Goal: Task Accomplishment & Management: Complete application form

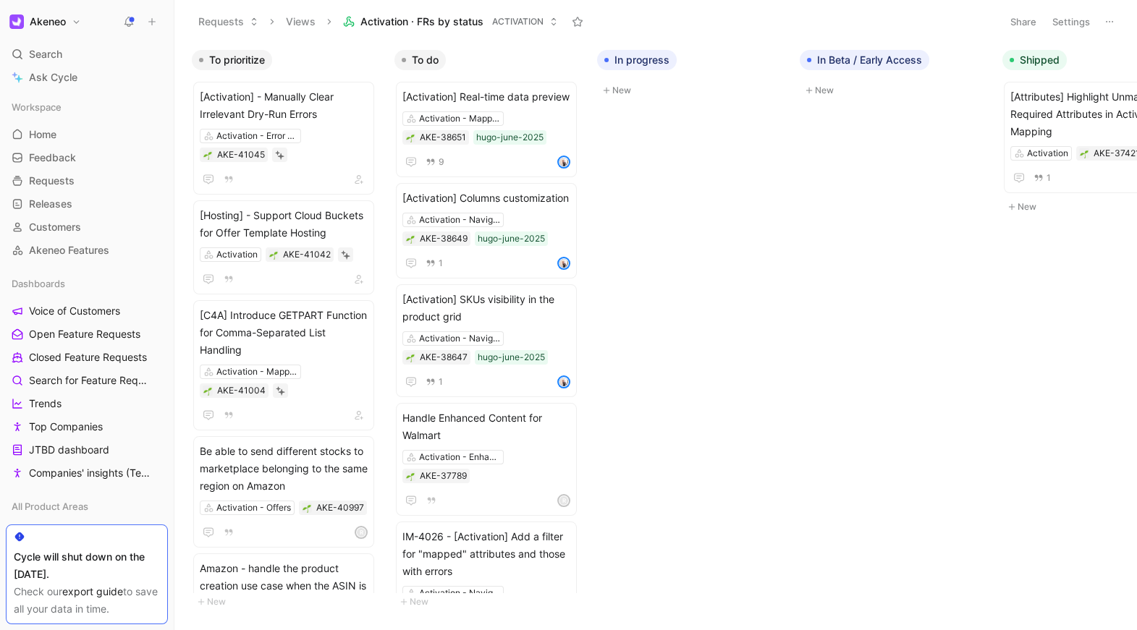
click at [129, 26] on use at bounding box center [129, 21] width 10 height 10
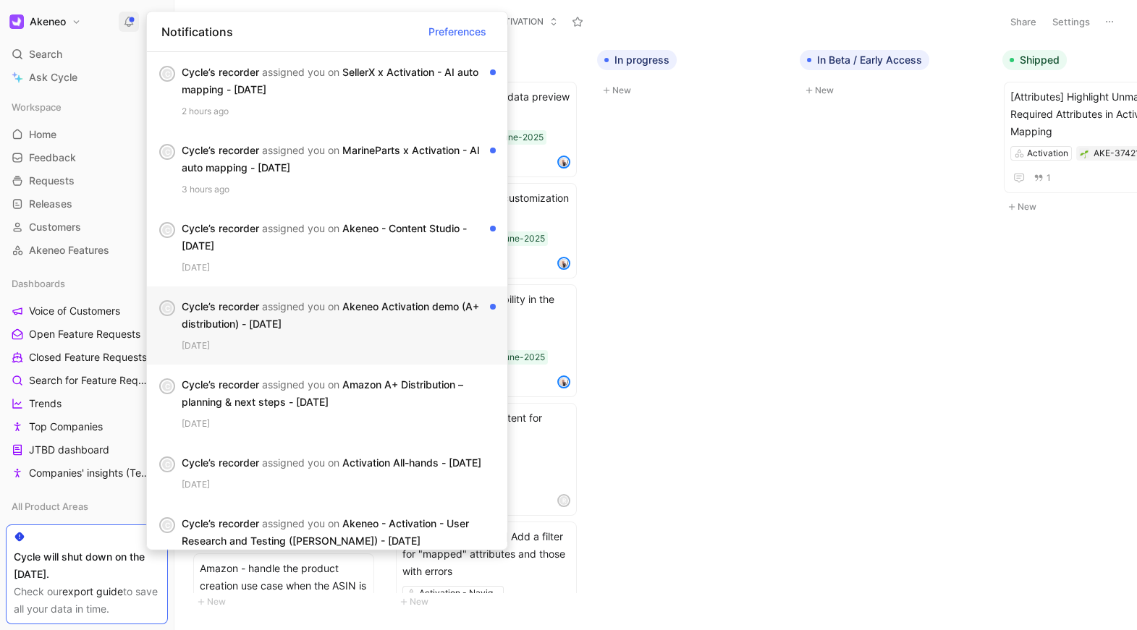
click at [255, 306] on div "Cycle’s recorder assigned you on Akeneo Activation demo (A+ distribution) - [DA…" at bounding box center [333, 315] width 303 height 35
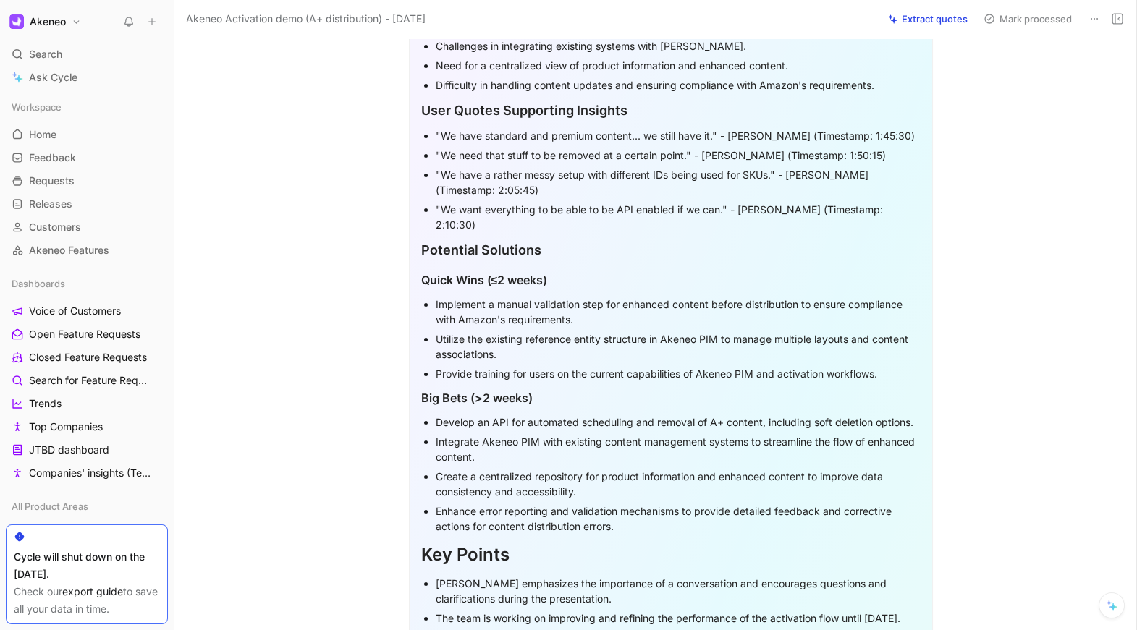
scroll to position [1251, 0]
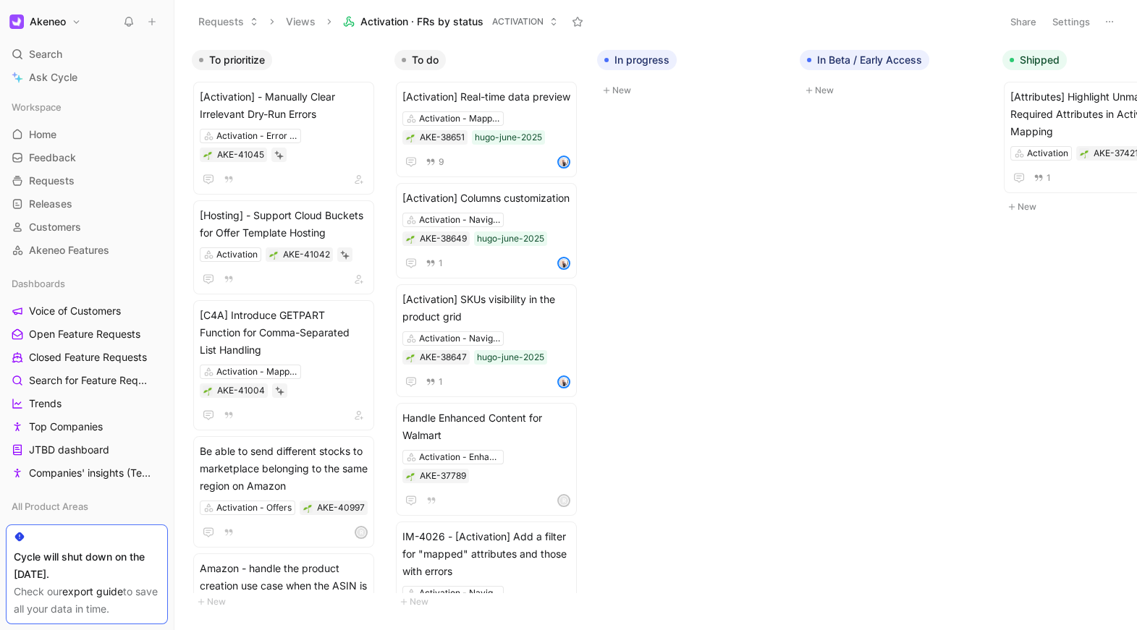
click at [131, 20] on use at bounding box center [129, 21] width 8 height 9
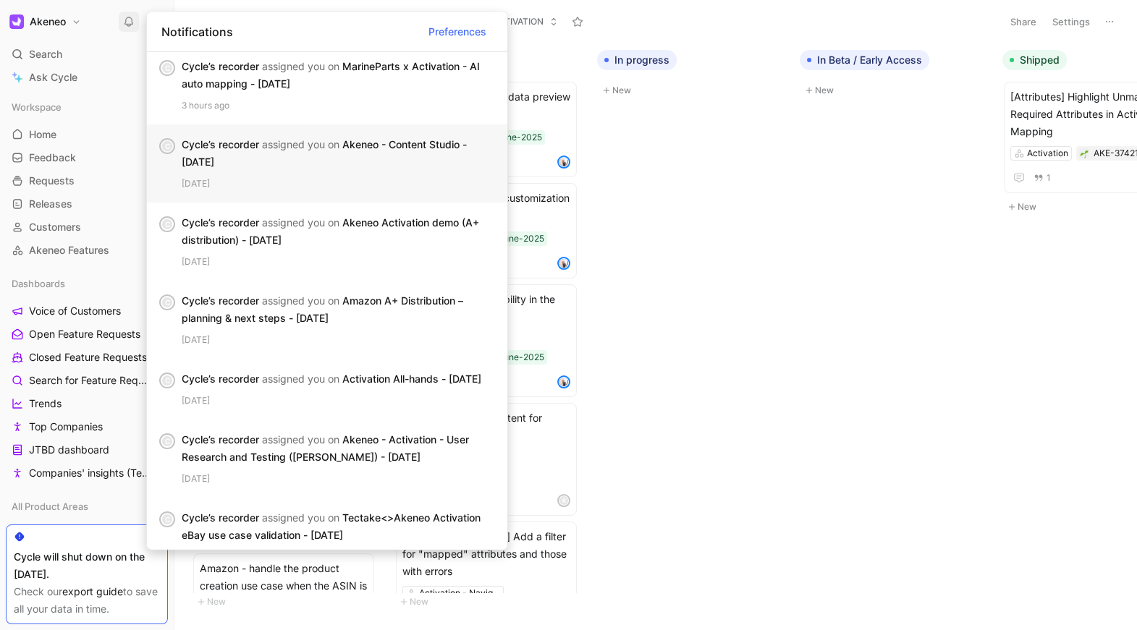
scroll to position [90, 0]
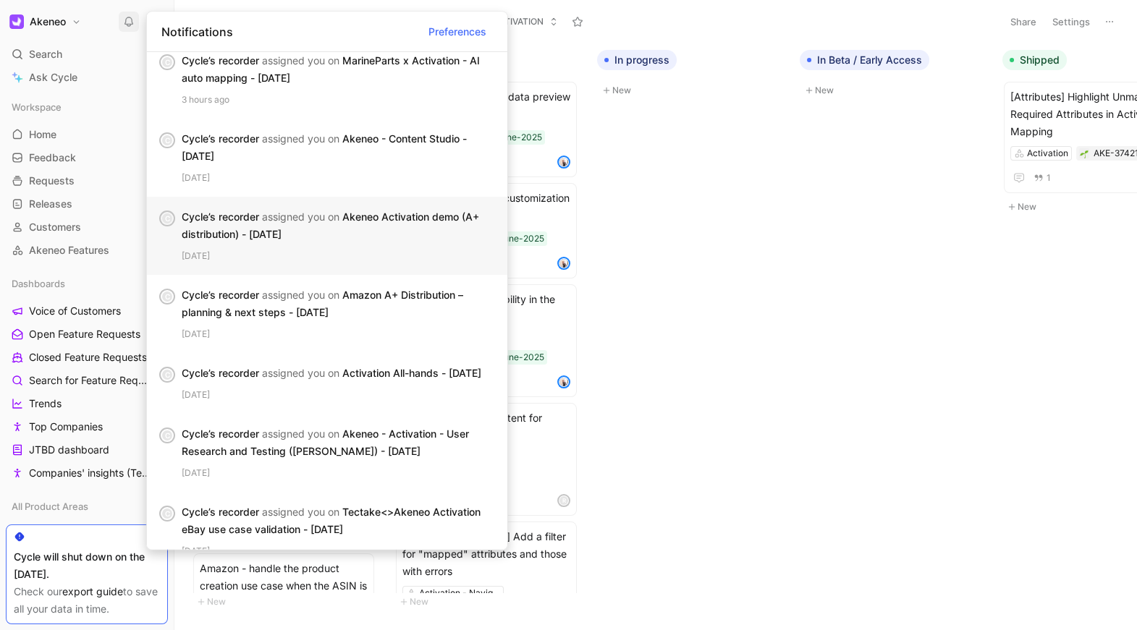
click at [297, 266] on div "C Cycle’s recorder assigned you on Akeneo Activation demo (A+ distribution) - […" at bounding box center [327, 236] width 360 height 78
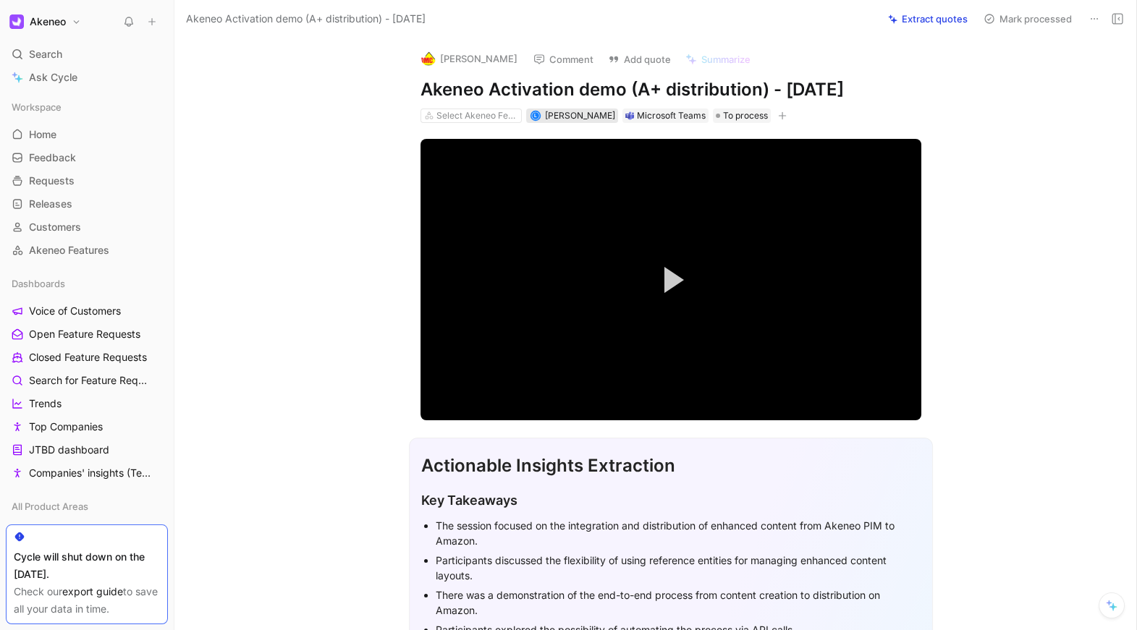
click at [574, 119] on span "[PERSON_NAME]" at bounding box center [580, 115] width 70 height 11
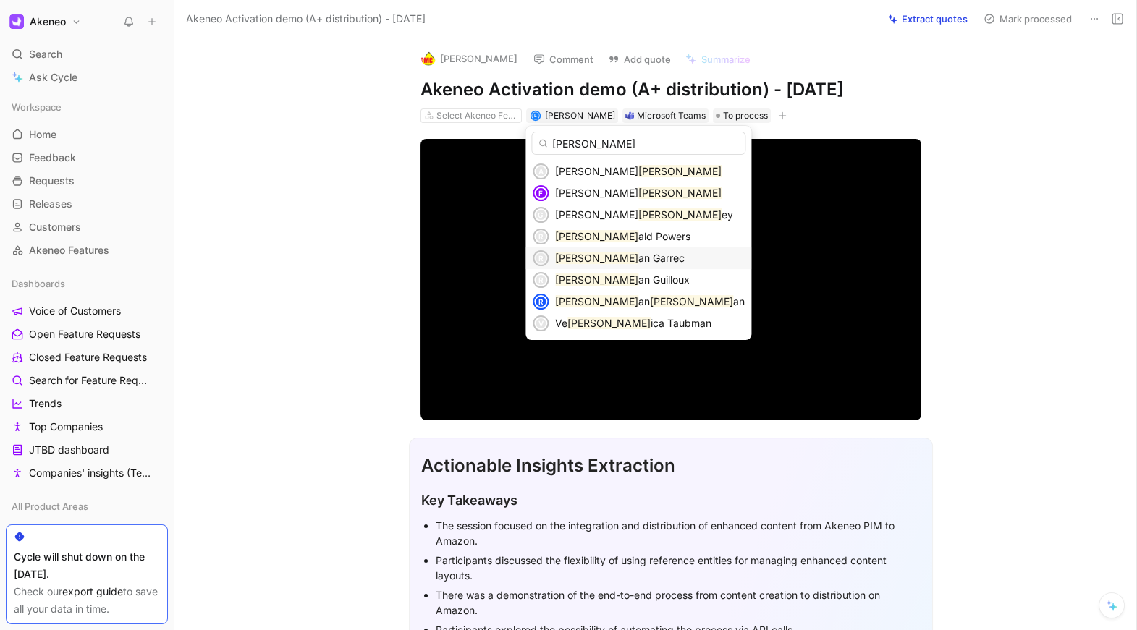
type input "[PERSON_NAME]"
click at [638, 254] on span "an Garrec" at bounding box center [661, 258] width 46 height 12
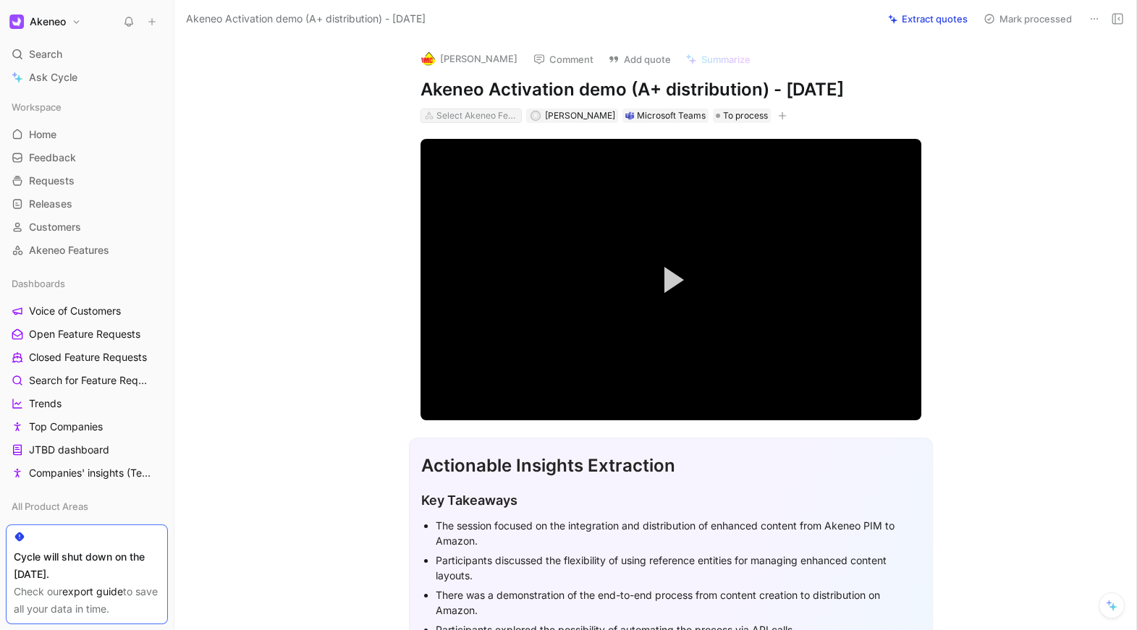
click at [474, 115] on div "Select Akeneo Features" at bounding box center [476, 116] width 81 height 14
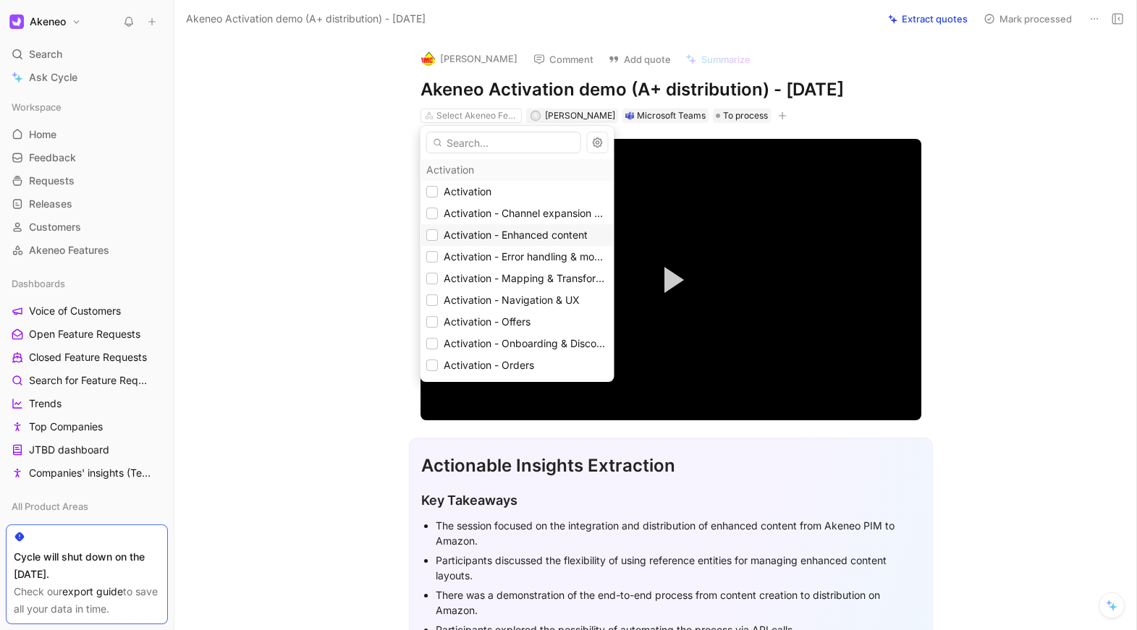
click at [486, 240] on span "Activation - Enhanced content" at bounding box center [516, 235] width 144 height 12
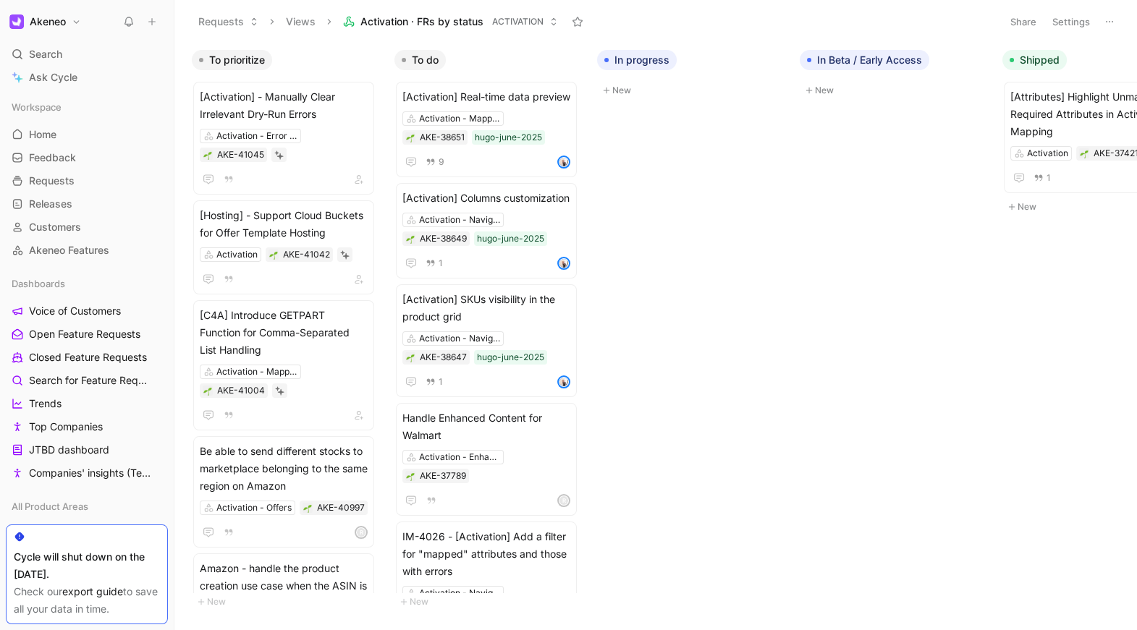
click at [129, 20] on icon at bounding box center [129, 22] width 12 height 12
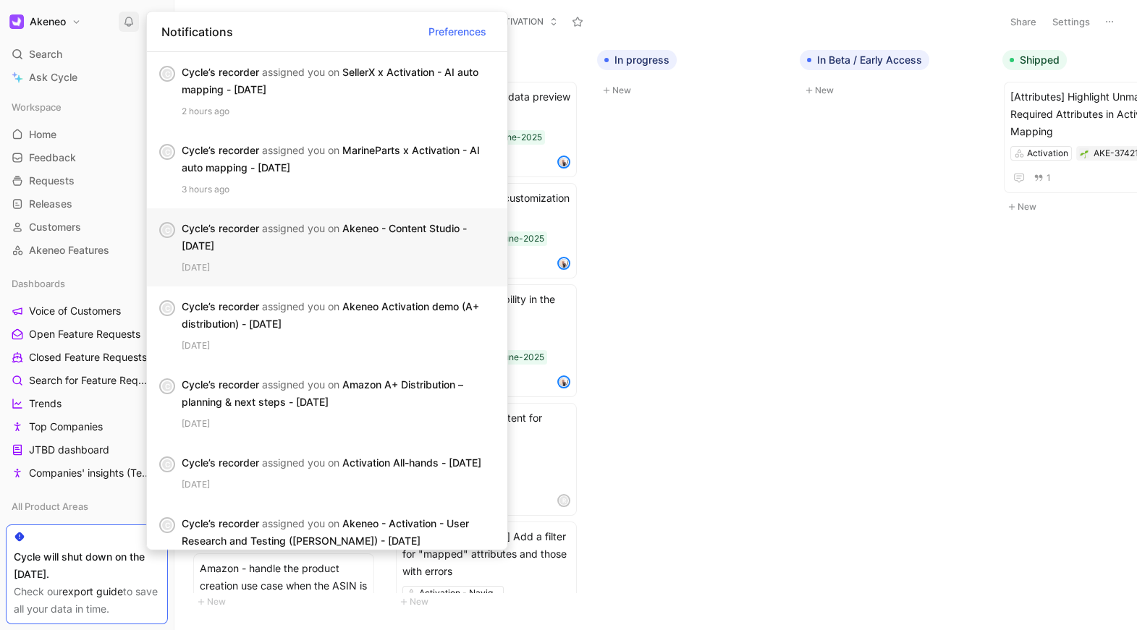
click at [265, 245] on div "Cycle’s recorder assigned you on Akeneo - Content Studio - [DATE]" at bounding box center [333, 237] width 303 height 35
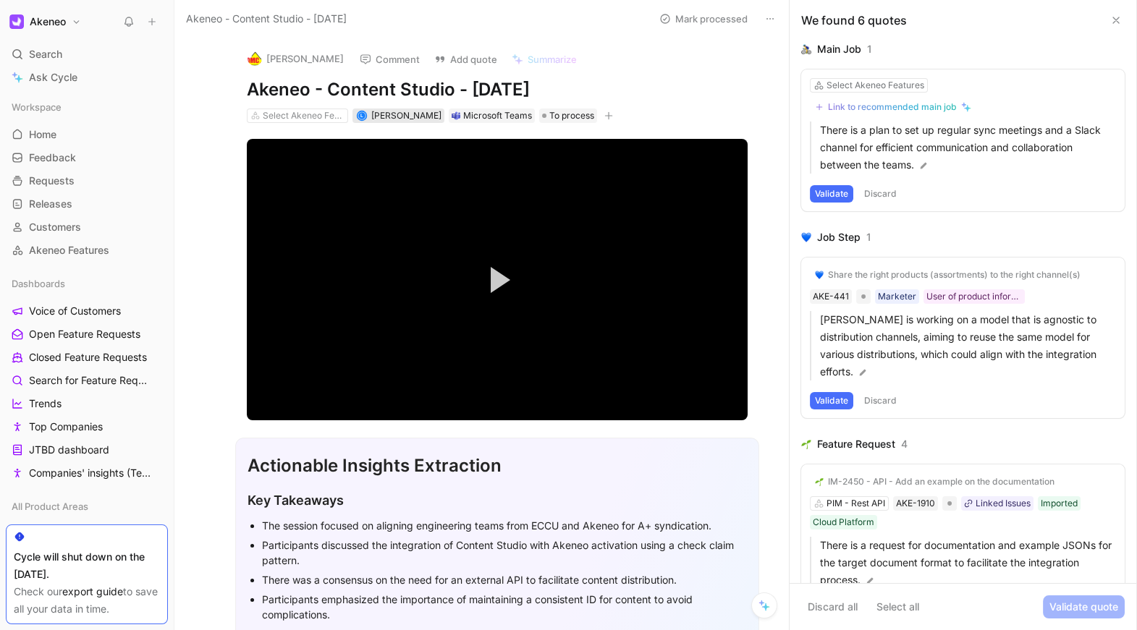
click at [376, 116] on span "[PERSON_NAME]" at bounding box center [406, 115] width 70 height 11
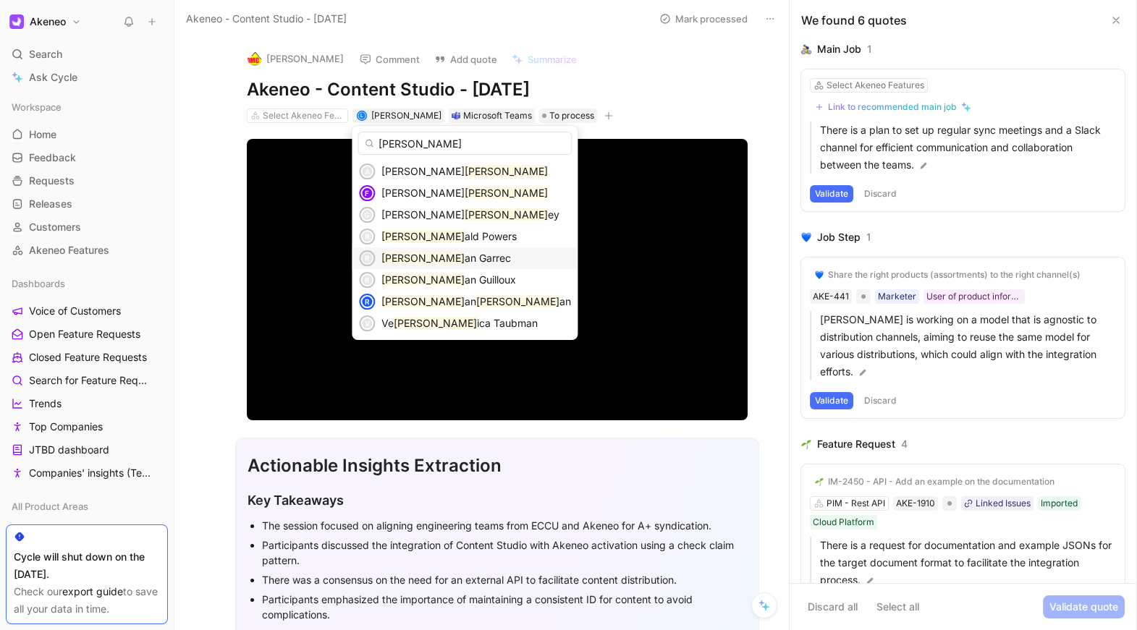
type input "[PERSON_NAME]"
click at [405, 250] on div "[PERSON_NAME]" at bounding box center [476, 258] width 190 height 17
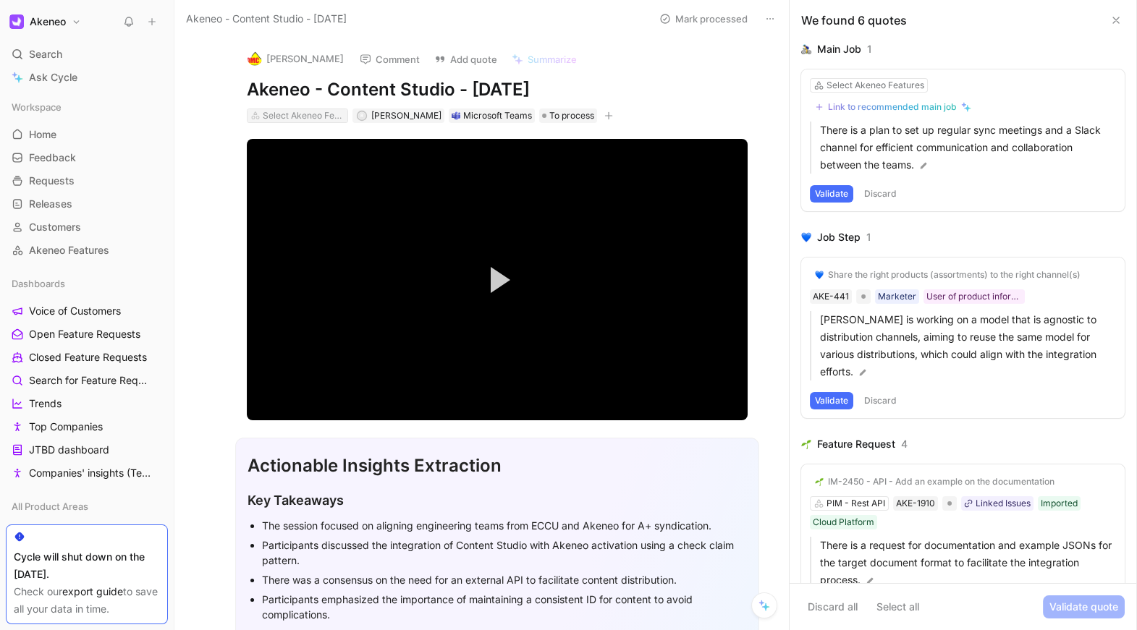
click at [324, 119] on div "Select Akeneo Features" at bounding box center [303, 116] width 81 height 14
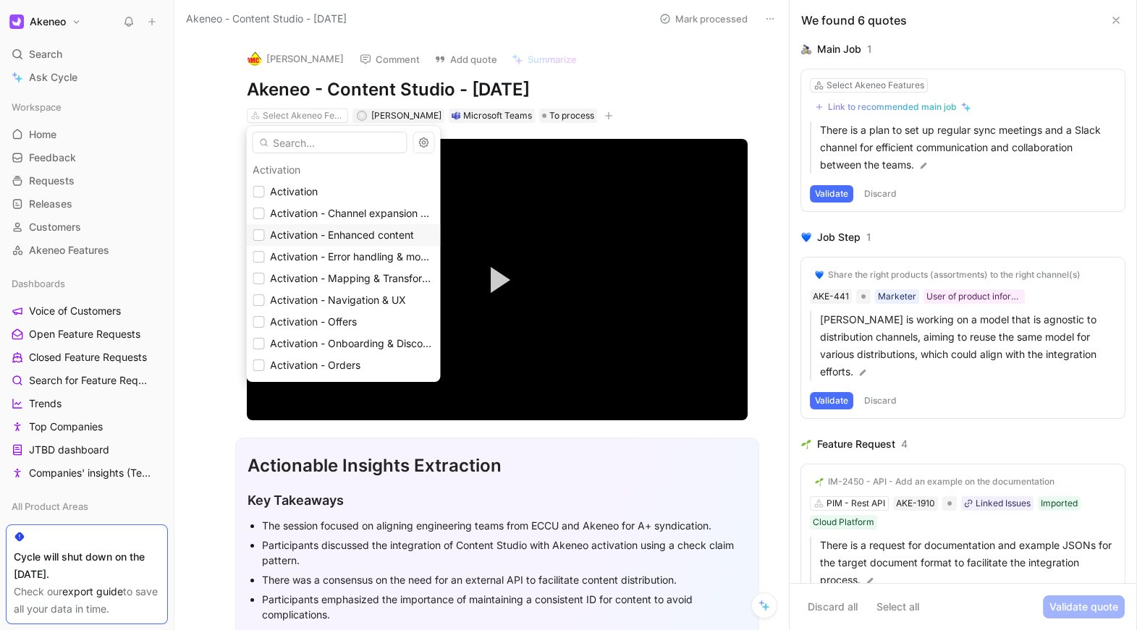
click at [328, 232] on span "Activation - Enhanced content" at bounding box center [342, 235] width 144 height 12
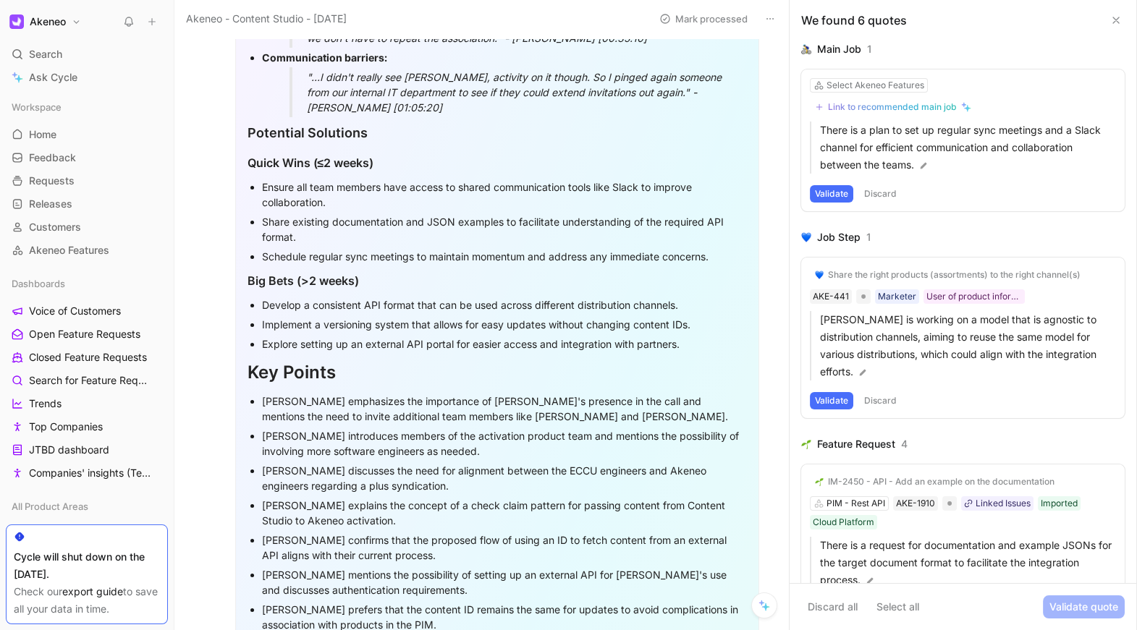
scroll to position [1382, 0]
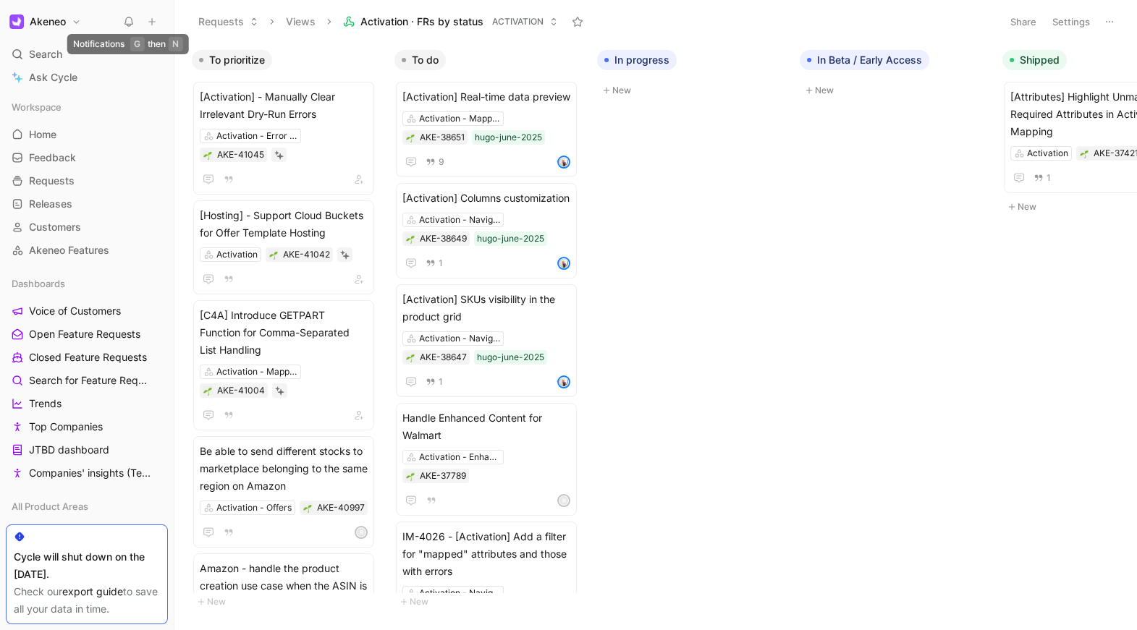
click at [127, 12] on button at bounding box center [129, 22] width 20 height 20
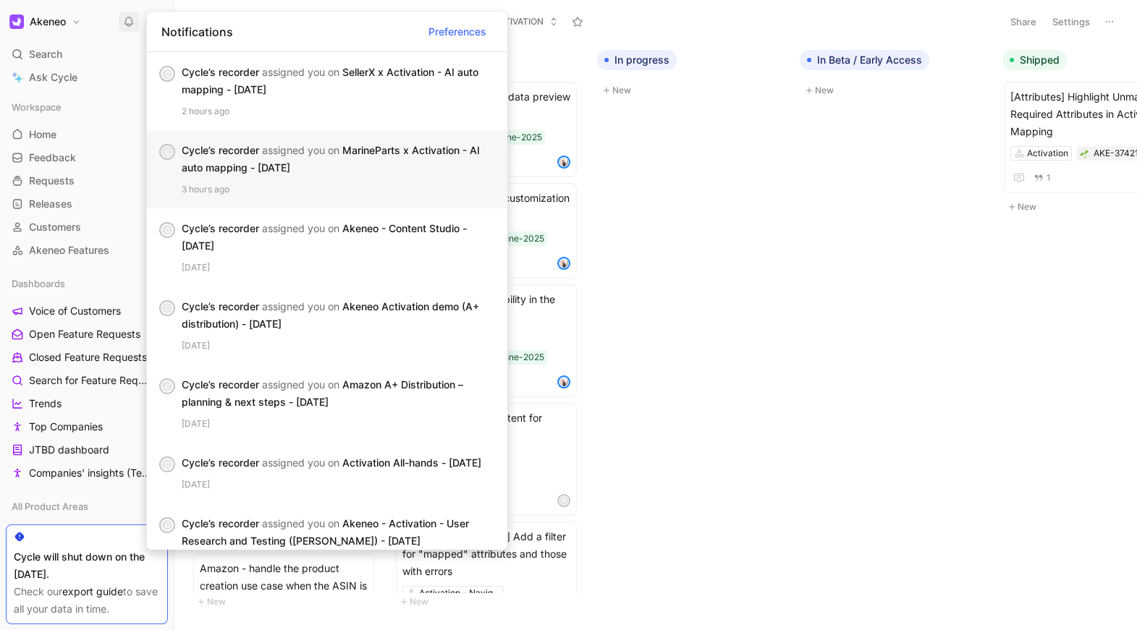
click at [273, 148] on span "assigned you on" at bounding box center [300, 150] width 77 height 12
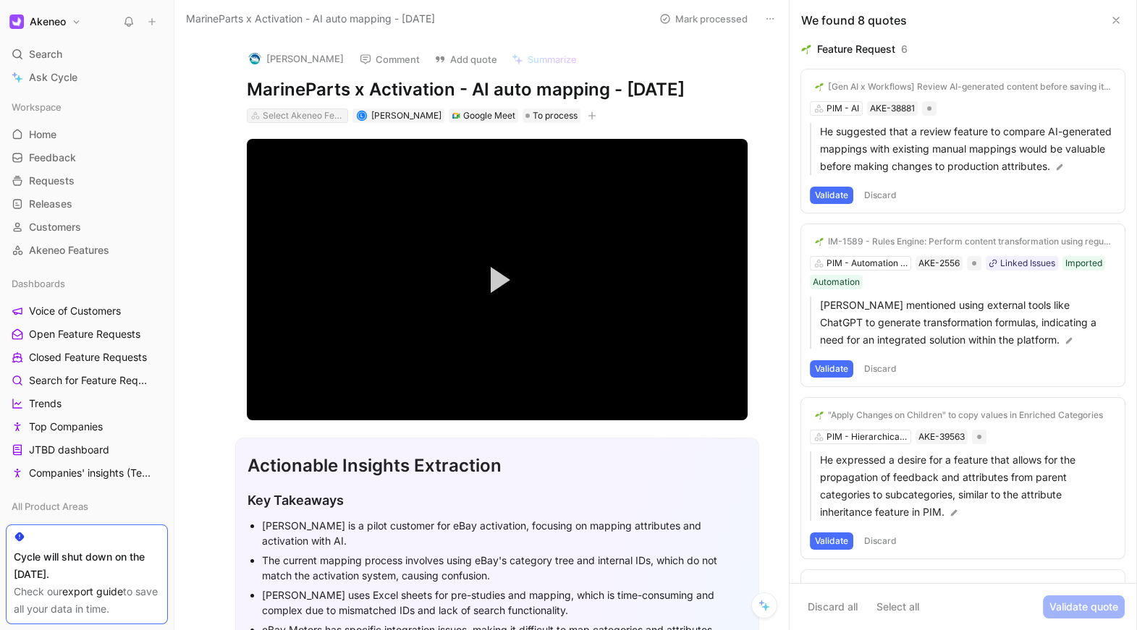
click at [295, 111] on div "Select Akeneo Features" at bounding box center [303, 116] width 81 height 14
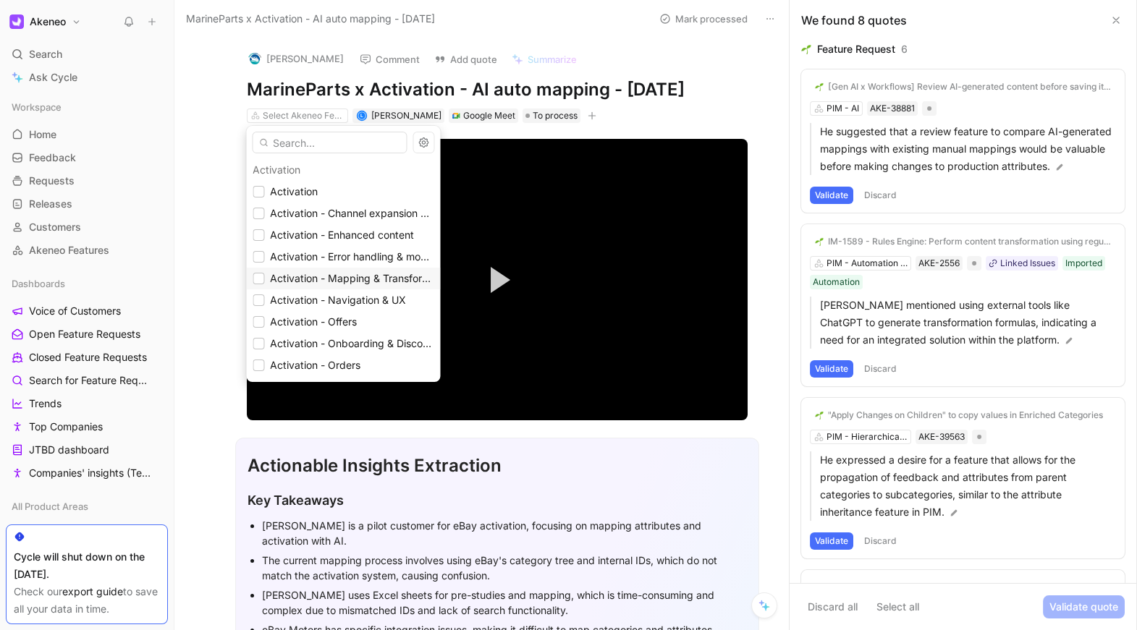
click at [321, 272] on span "Activation - Mapping & Transformation" at bounding box center [362, 278] width 184 height 12
